Goal: Find specific page/section

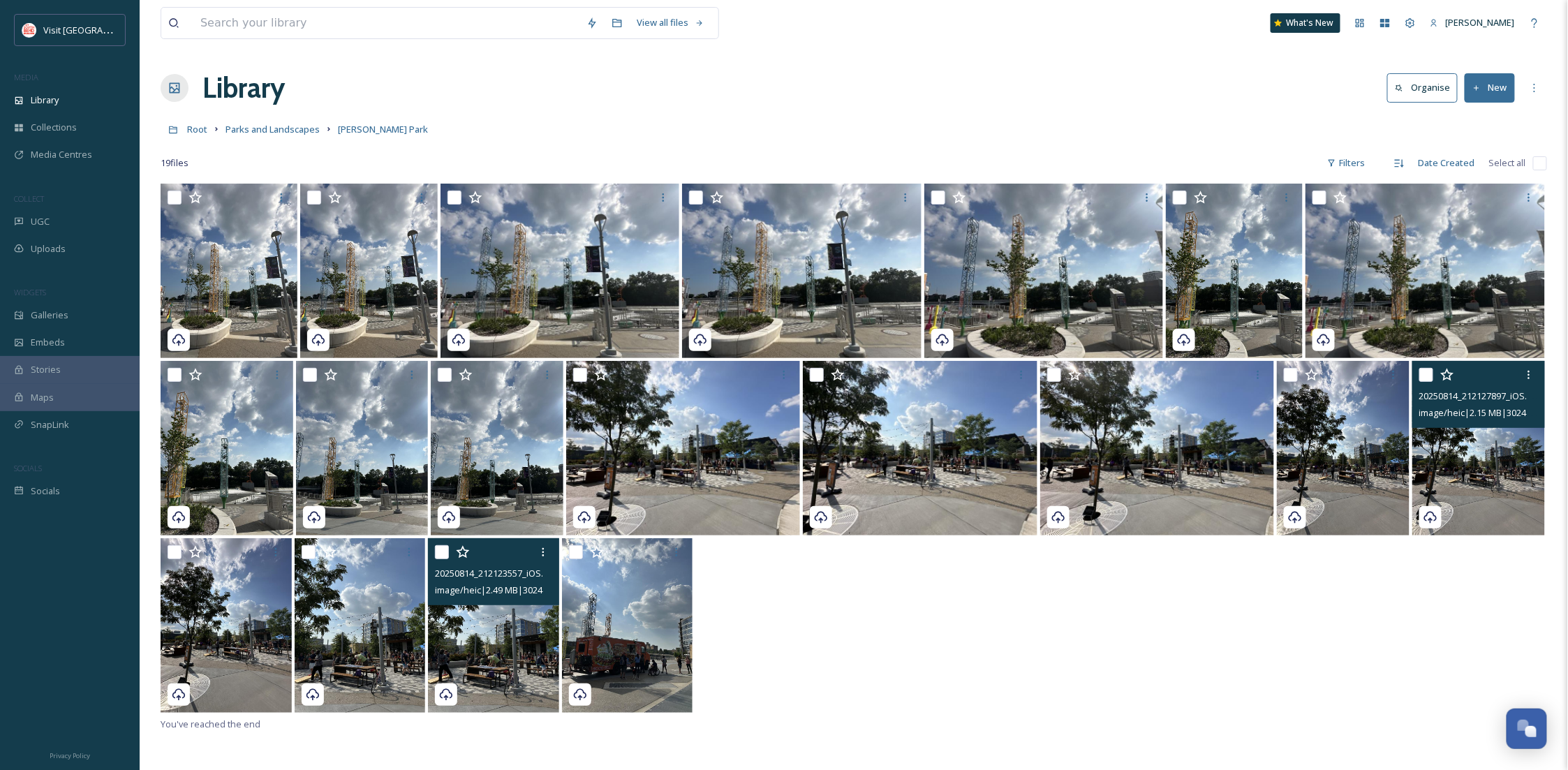
scroll to position [212, 0]
click at [418, 27] on input at bounding box center [386, 22] width 386 height 31
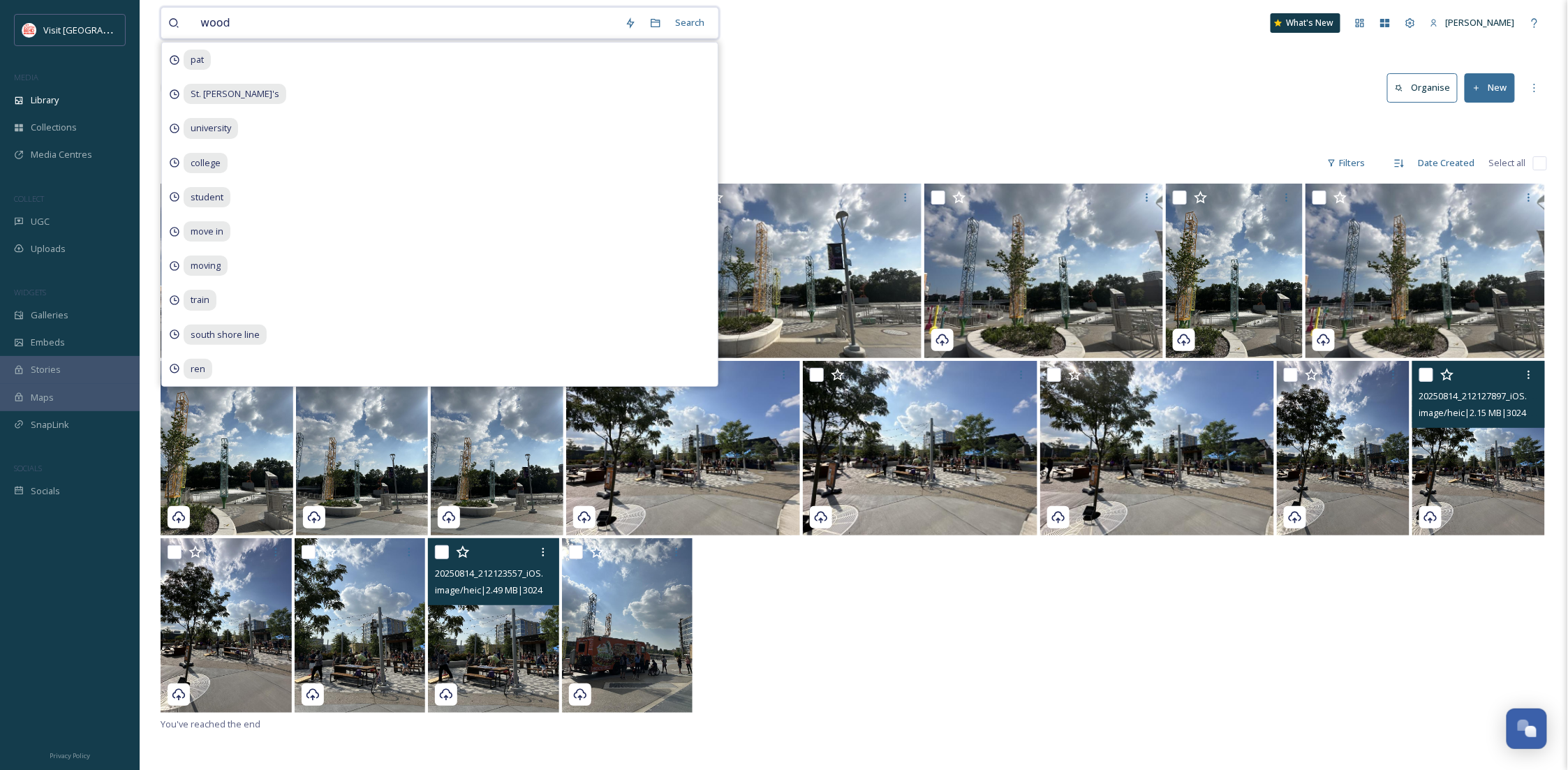
type input "woods"
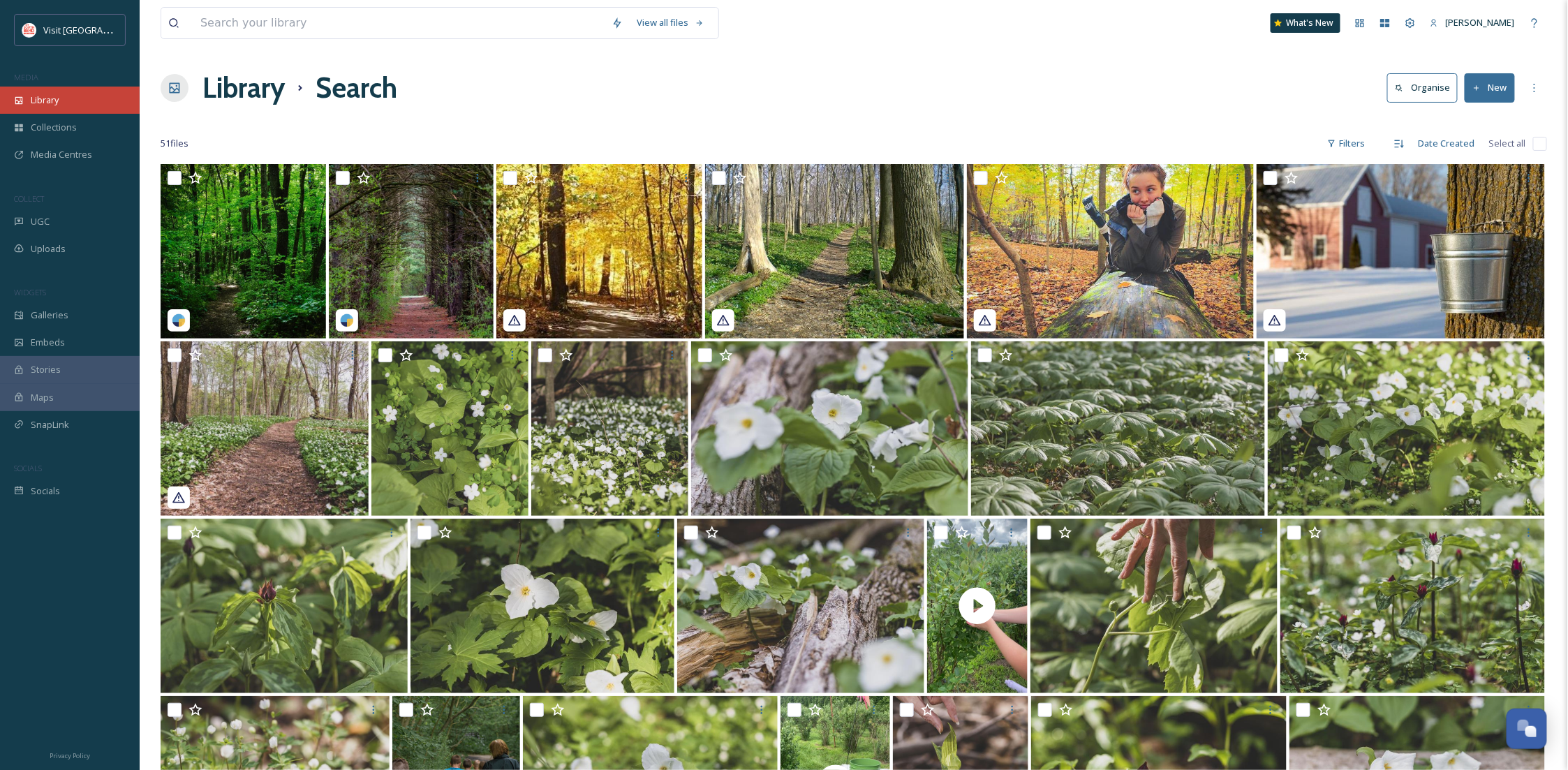
click at [52, 95] on span "Library" at bounding box center [45, 100] width 28 height 13
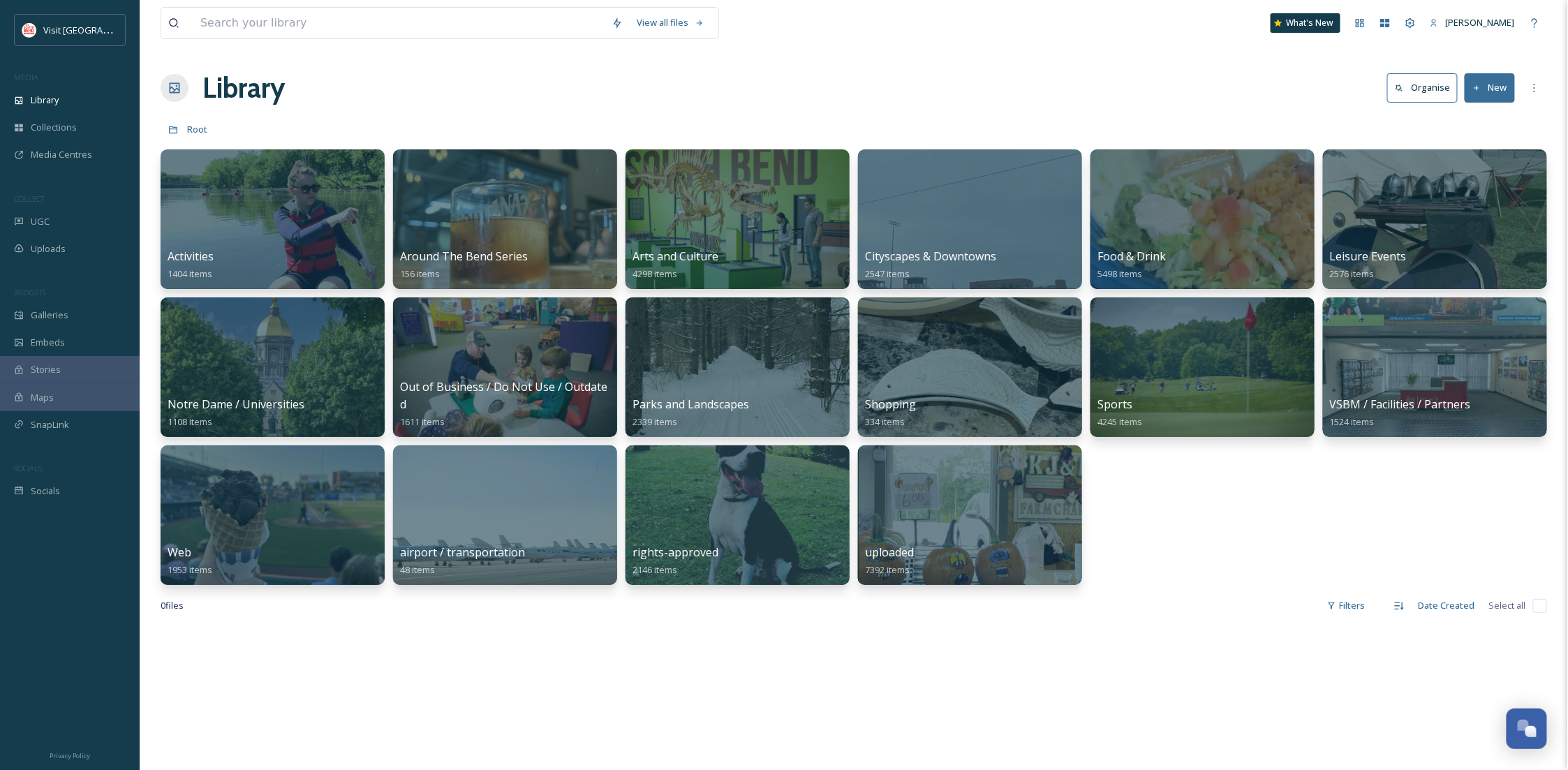
scroll to position [212, 0]
